Goal: Find specific page/section: Find specific page/section

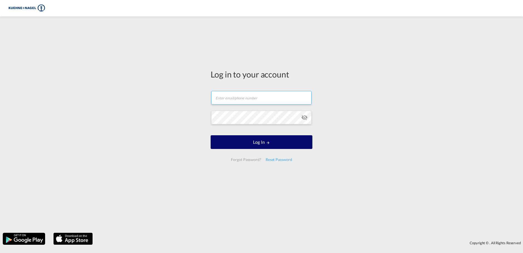
type input "[EMAIL_ADDRESS][PERSON_NAME][PERSON_NAME][DOMAIN_NAME]"
click at [266, 142] on md-icon "LOGIN" at bounding box center [268, 143] width 4 height 4
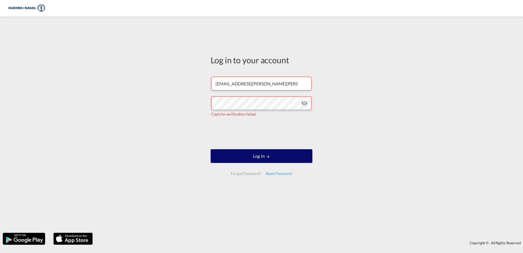
click at [269, 155] on md-icon "LOGIN" at bounding box center [268, 156] width 4 height 4
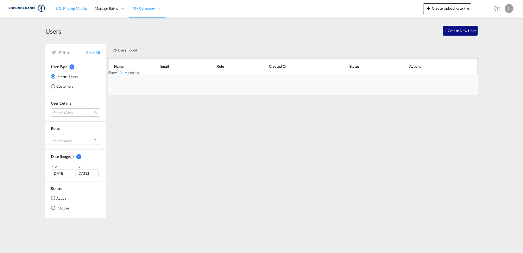
click at [67, 7] on span "LCL Pricing Matrix" at bounding box center [71, 8] width 31 height 5
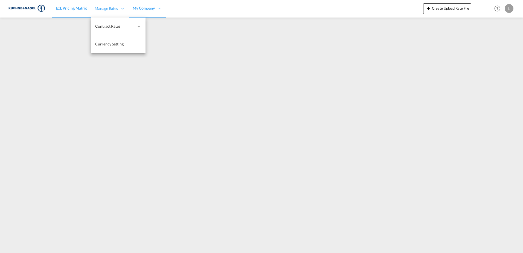
click at [107, 7] on span "Manage Rates" at bounding box center [106, 8] width 23 height 5
click at [157, 42] on span "My Rate Files" at bounding box center [161, 44] width 22 height 5
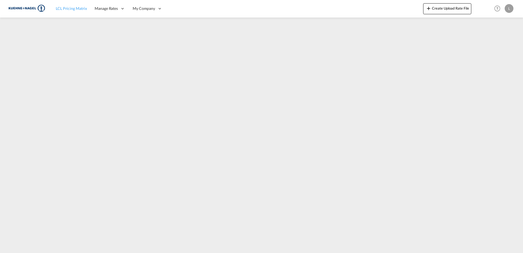
click at [74, 8] on span "LCL Pricing Matrix" at bounding box center [71, 8] width 31 height 5
